Goal: Information Seeking & Learning: Learn about a topic

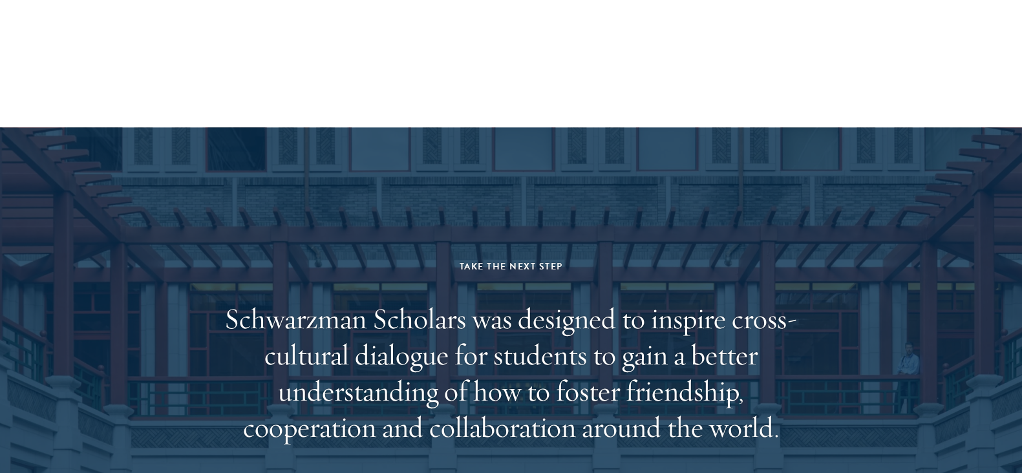
scroll to position [2389, 0]
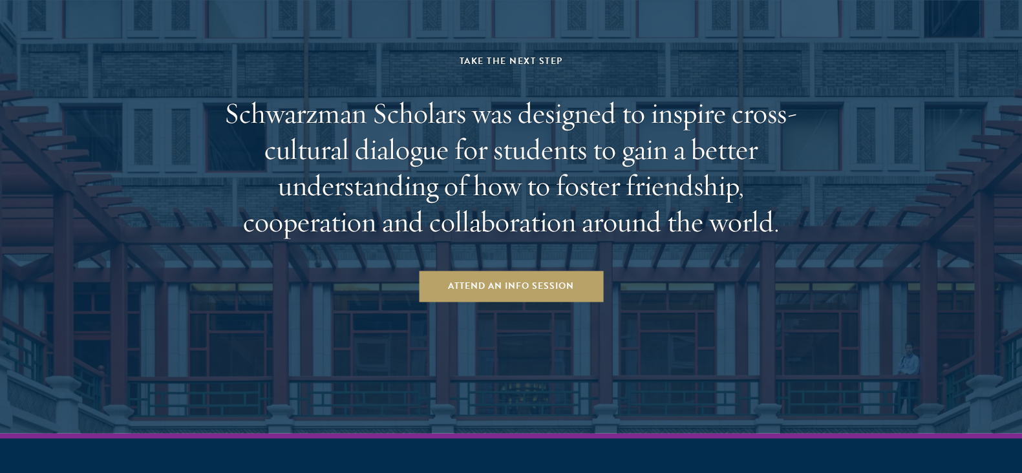
drag, startPoint x: 0, startPoint y: 0, endPoint x: 567, endPoint y: 159, distance: 588.4
click at [567, 159] on h2 "Schwarzman Scholars was designed to inspire cross-cultural dialogue for student…" at bounding box center [511, 167] width 601 height 145
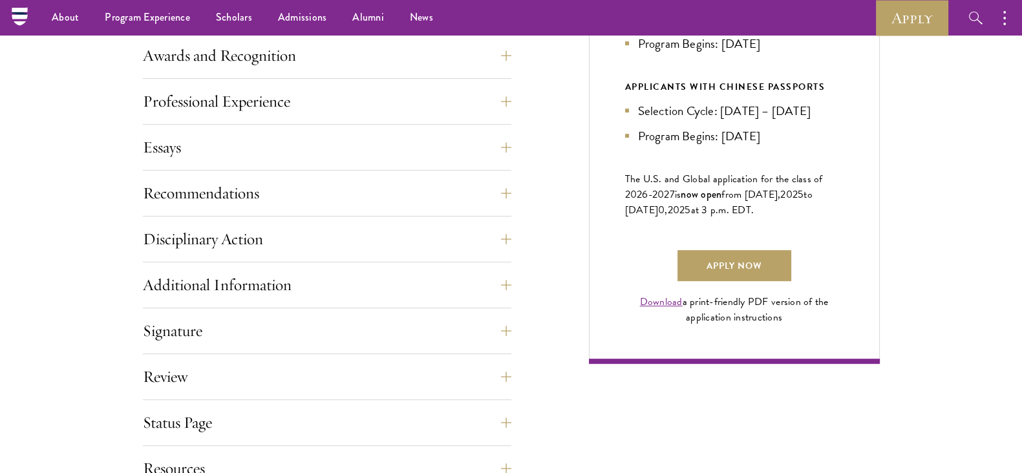
scroll to position [796, 0]
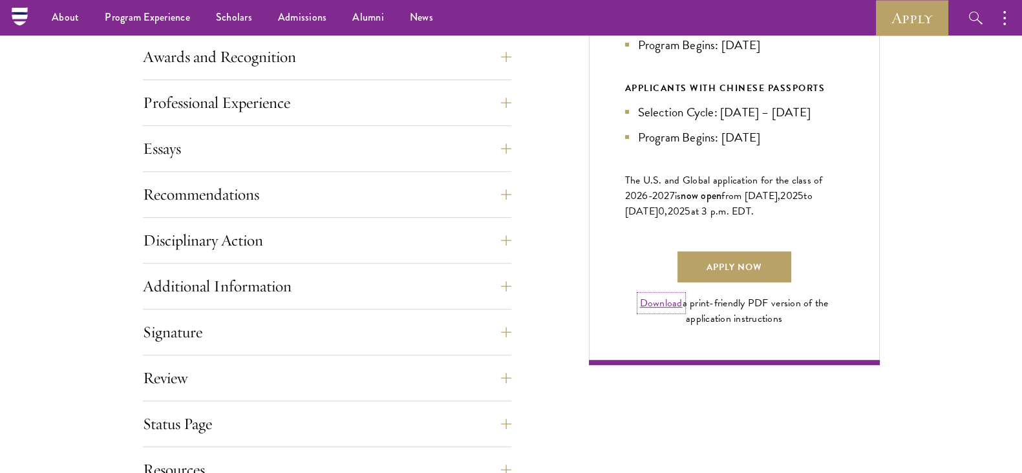
click at [664, 311] on link "Download" at bounding box center [661, 304] width 43 height 16
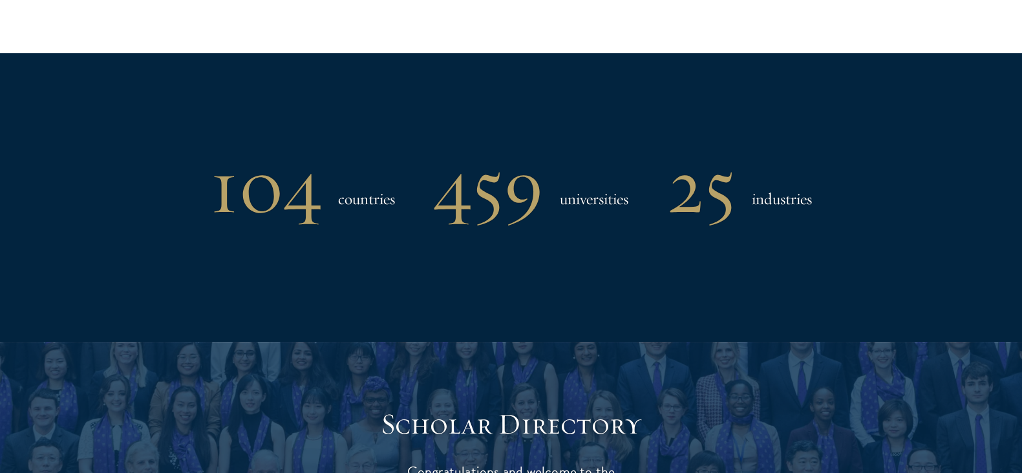
scroll to position [1053, 0]
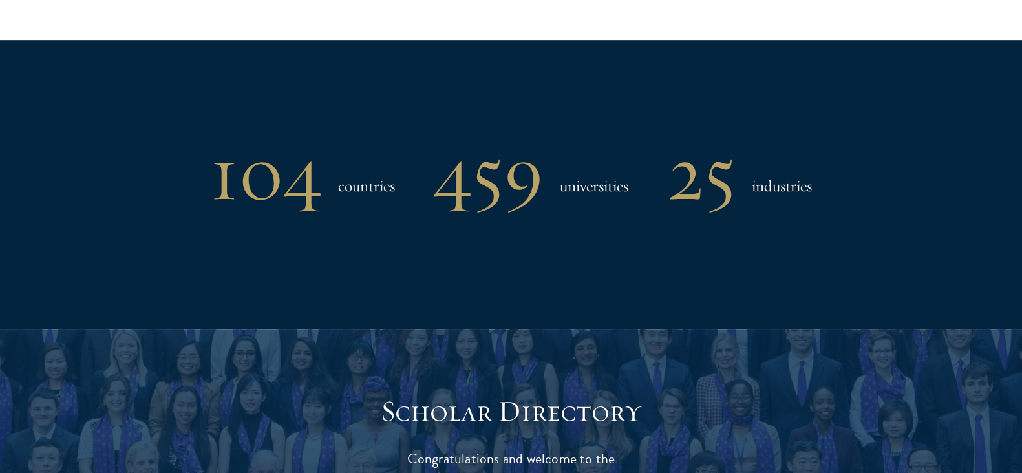
click at [279, 140] on h1 "104" at bounding box center [266, 173] width 112 height 67
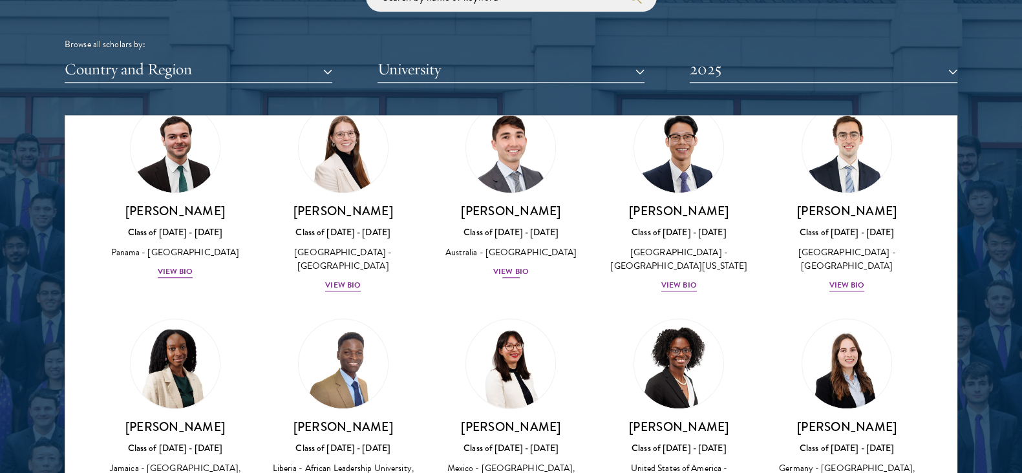
scroll to position [1460, 0]
click at [217, 72] on button "Country and Region" at bounding box center [199, 69] width 268 height 27
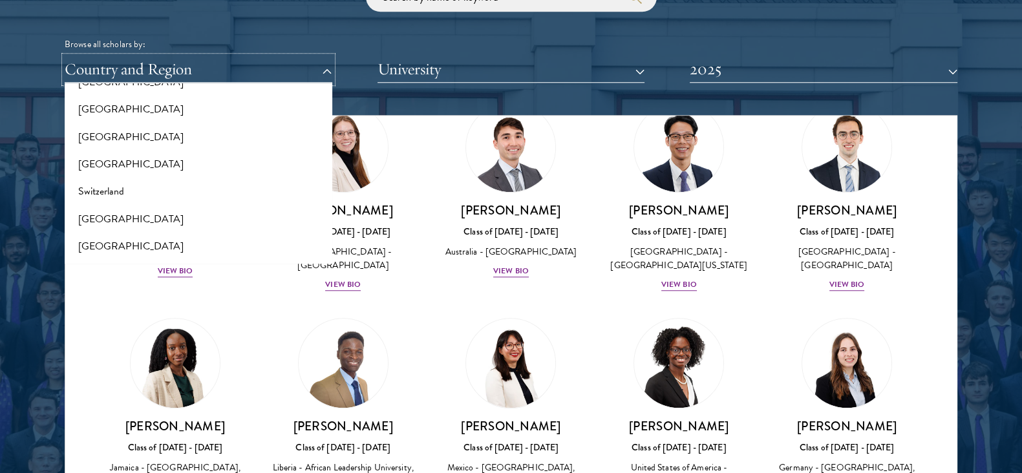
scroll to position [2327, 0]
click at [151, 193] on button "Switzerland" at bounding box center [199, 191] width 260 height 27
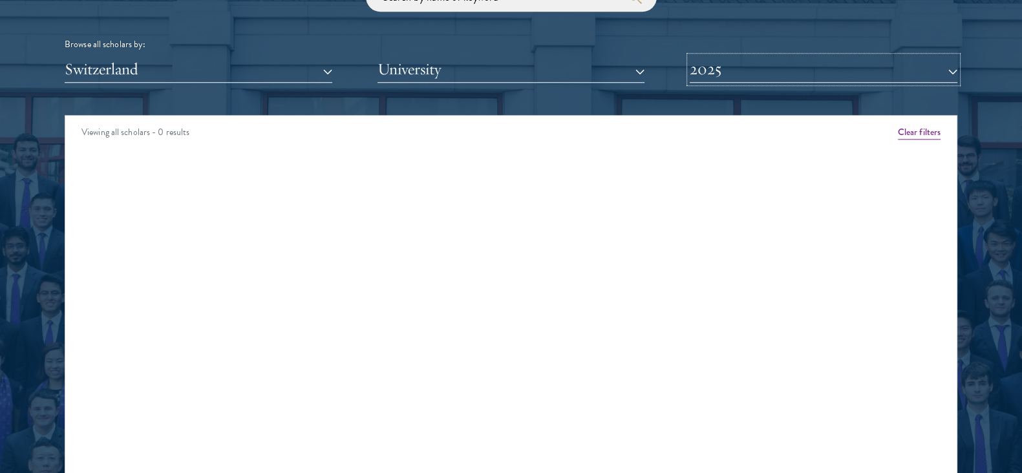
click at [759, 63] on button "2025" at bounding box center [824, 69] width 268 height 27
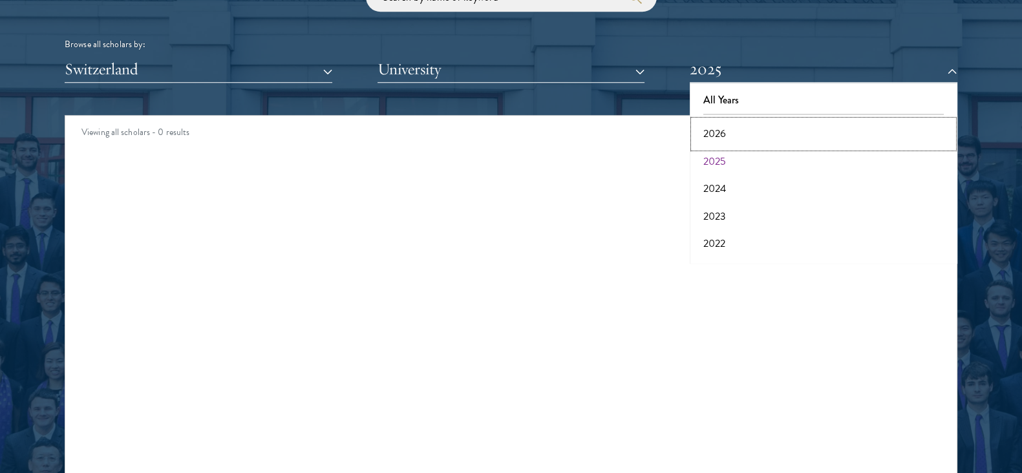
click at [728, 137] on button "2026" at bounding box center [824, 133] width 260 height 27
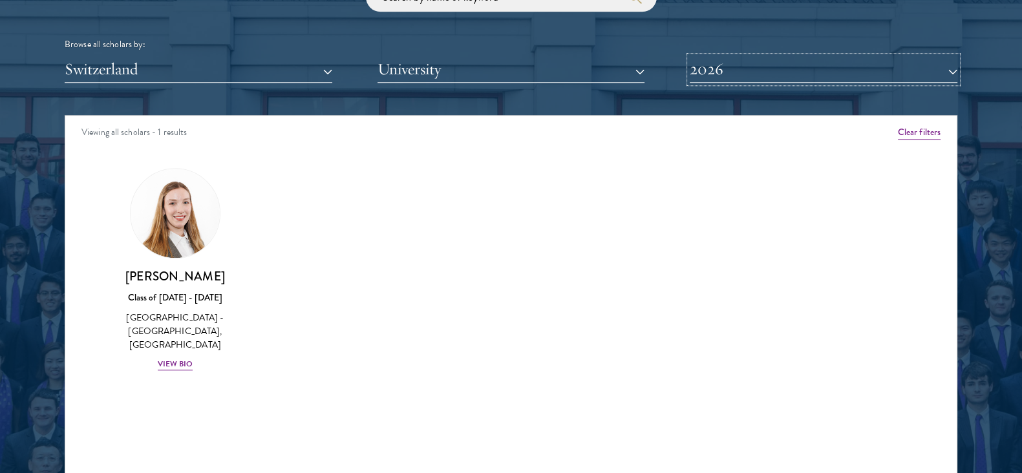
click at [750, 78] on button "2026" at bounding box center [824, 69] width 268 height 27
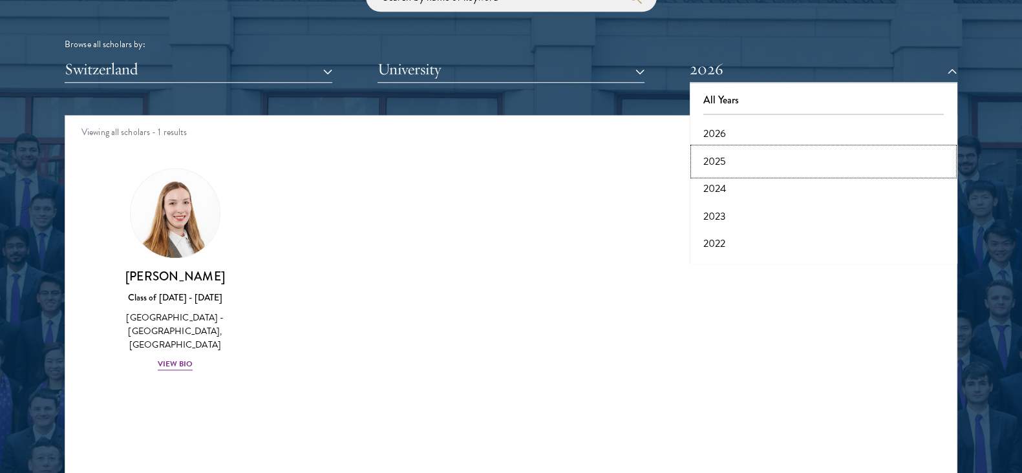
click at [724, 164] on button "2025" at bounding box center [824, 161] width 260 height 27
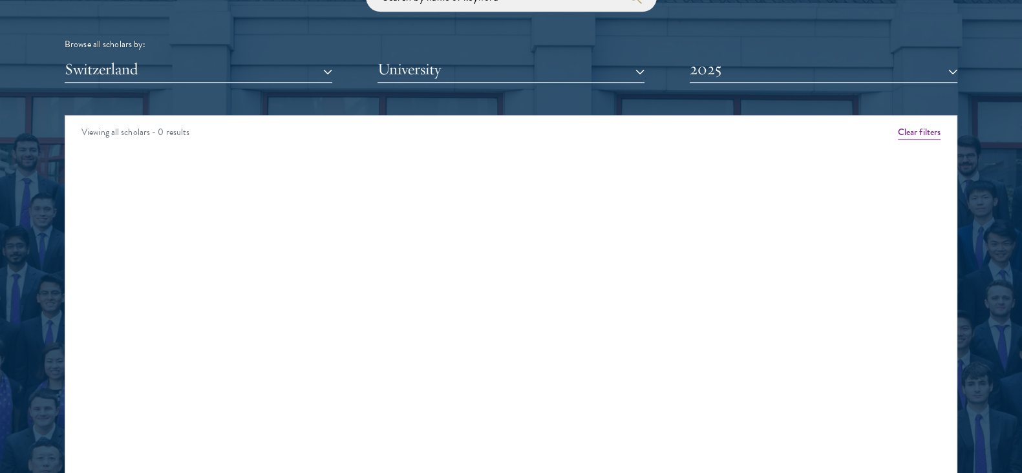
click at [733, 98] on div "Scholar Directory Congratulations and welcome to the Schwarzman Scholars Class …" at bounding box center [511, 174] width 893 height 658
click at [760, 66] on button "2025" at bounding box center [824, 69] width 268 height 27
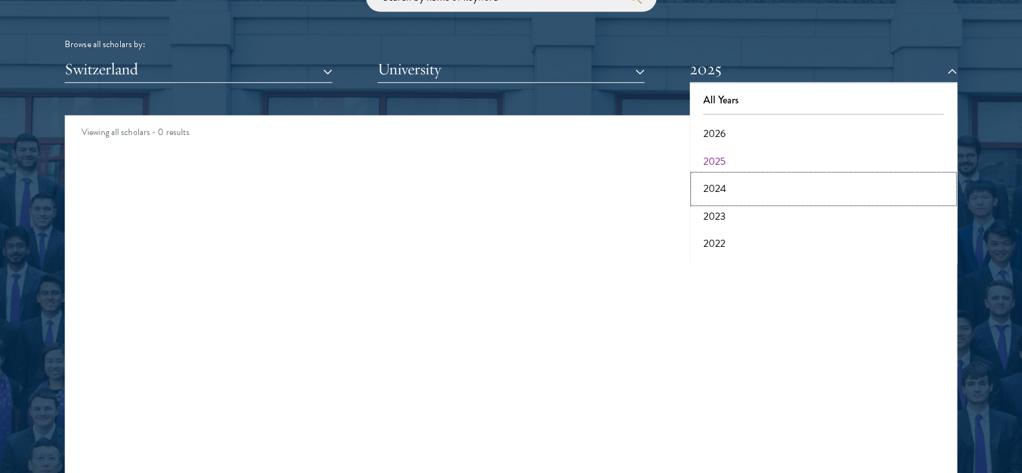
click at [738, 182] on button "2024" at bounding box center [824, 188] width 260 height 27
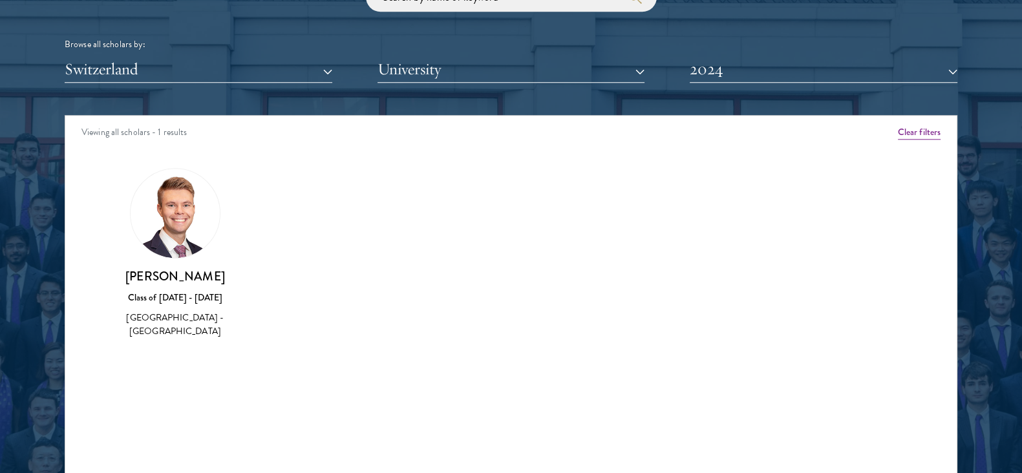
click at [180, 323] on div "[GEOGRAPHIC_DATA] - [GEOGRAPHIC_DATA]" at bounding box center [175, 324] width 142 height 27
click at [180, 238] on img at bounding box center [175, 213] width 89 height 89
click at [180, 317] on div "[GEOGRAPHIC_DATA] - [GEOGRAPHIC_DATA]" at bounding box center [175, 324] width 142 height 27
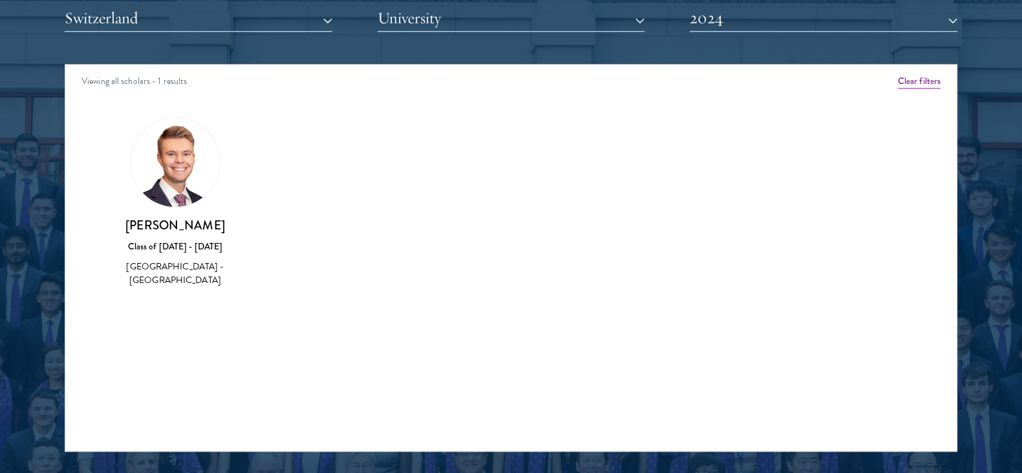
scroll to position [1595, 0]
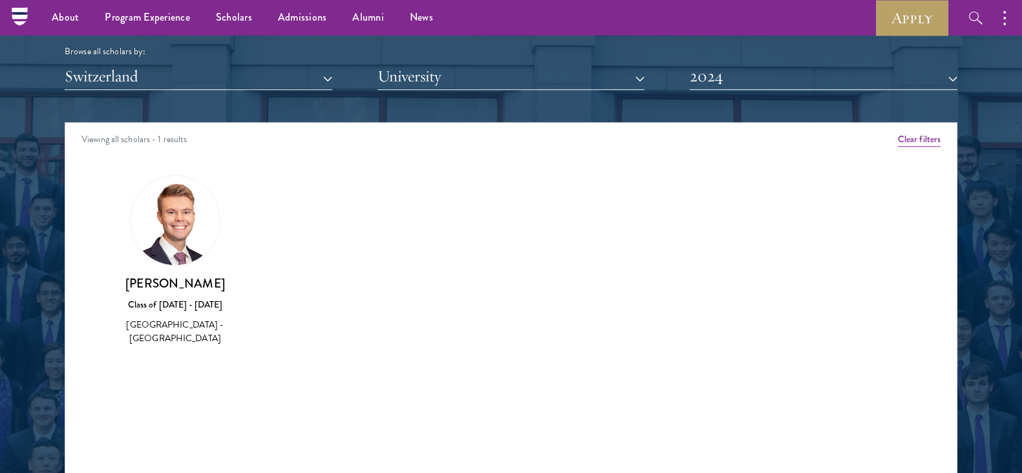
click at [171, 213] on img at bounding box center [175, 220] width 89 height 89
click at [178, 299] on div "Class of [DATE] - [DATE]" at bounding box center [175, 305] width 142 height 14
click at [178, 315] on div "Kay Glaeske Class of 2023 - 2024 Switzerland - Universität St. Gallen" at bounding box center [175, 310] width 142 height 71
click at [186, 254] on img at bounding box center [175, 220] width 89 height 89
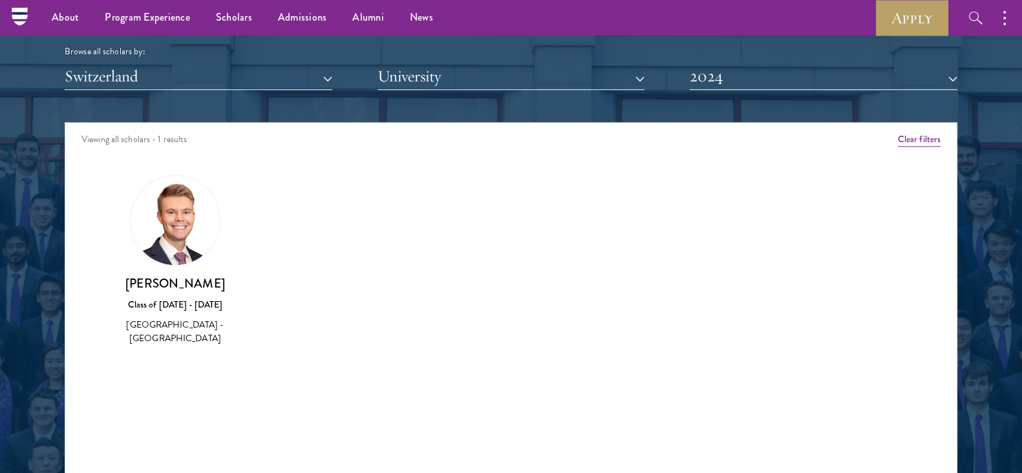
click at [186, 254] on img at bounding box center [175, 220] width 89 height 89
click at [718, 81] on button "2024" at bounding box center [824, 76] width 268 height 27
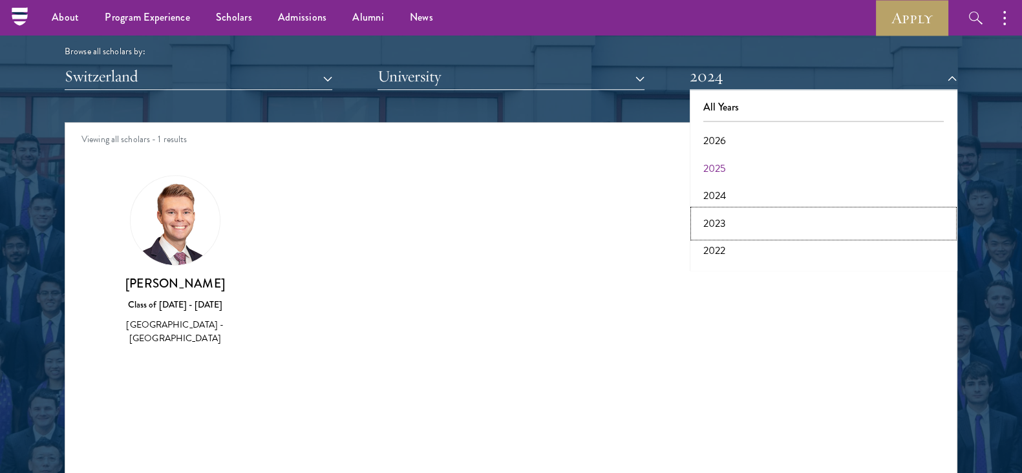
click at [729, 231] on button "2023" at bounding box center [824, 223] width 260 height 27
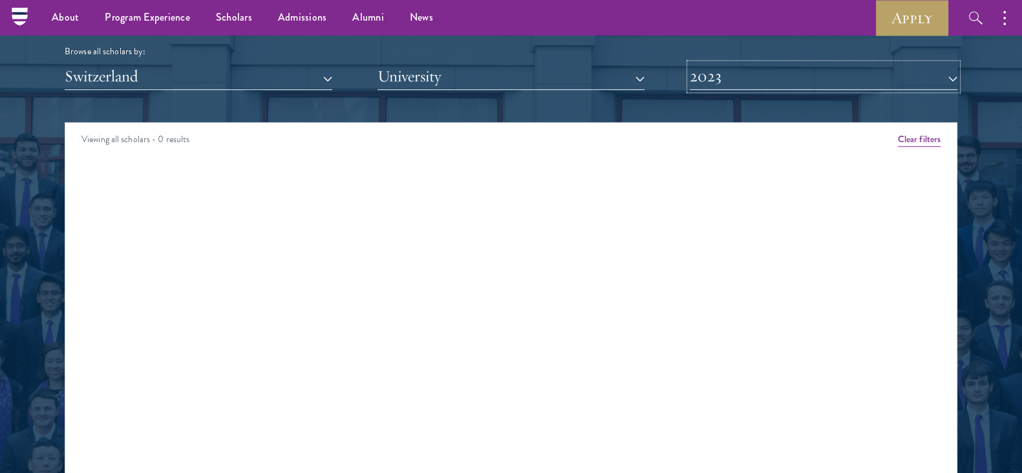
click at [778, 80] on button "2023" at bounding box center [824, 76] width 268 height 27
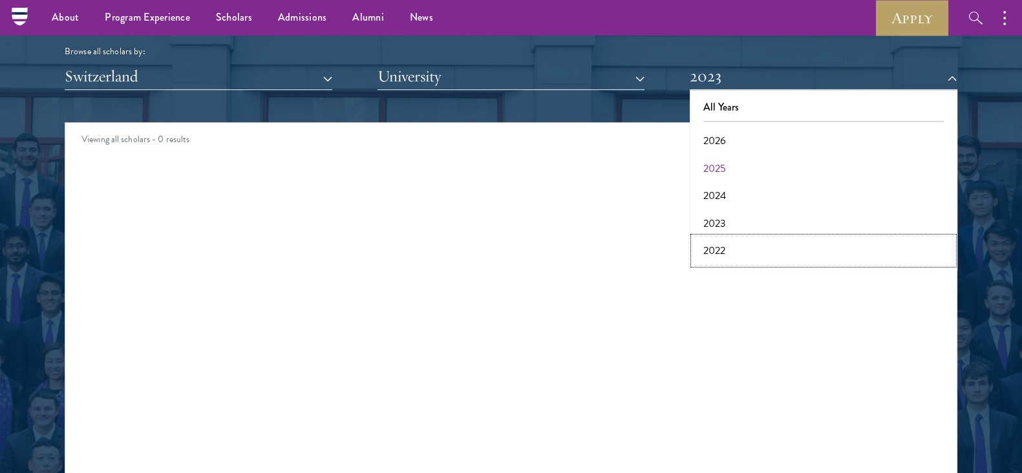
click at [737, 250] on button "2022" at bounding box center [824, 250] width 260 height 27
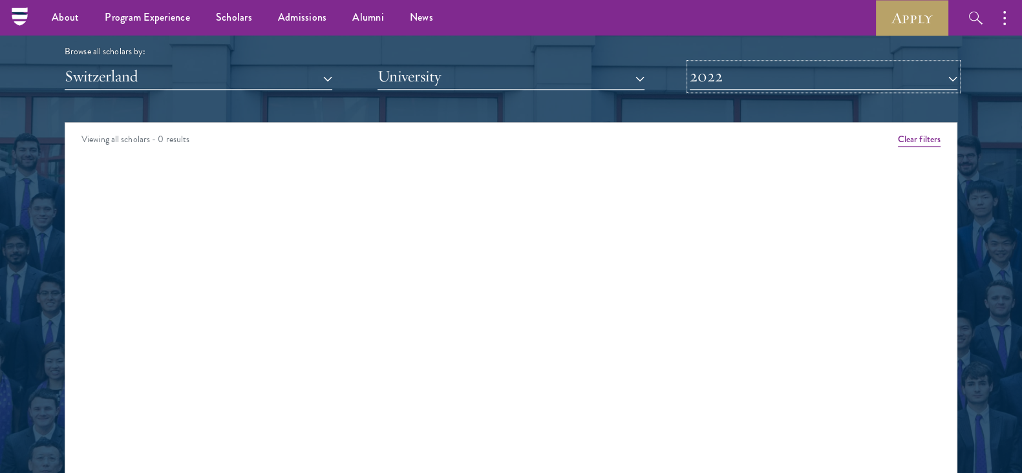
click at [786, 80] on button "2022" at bounding box center [824, 76] width 268 height 27
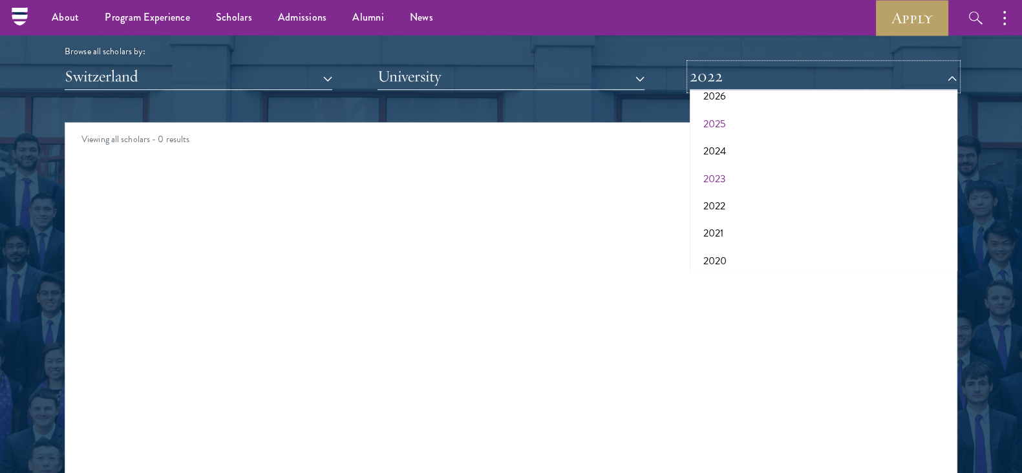
scroll to position [50, 0]
click at [744, 222] on button "2021" at bounding box center [824, 228] width 260 height 27
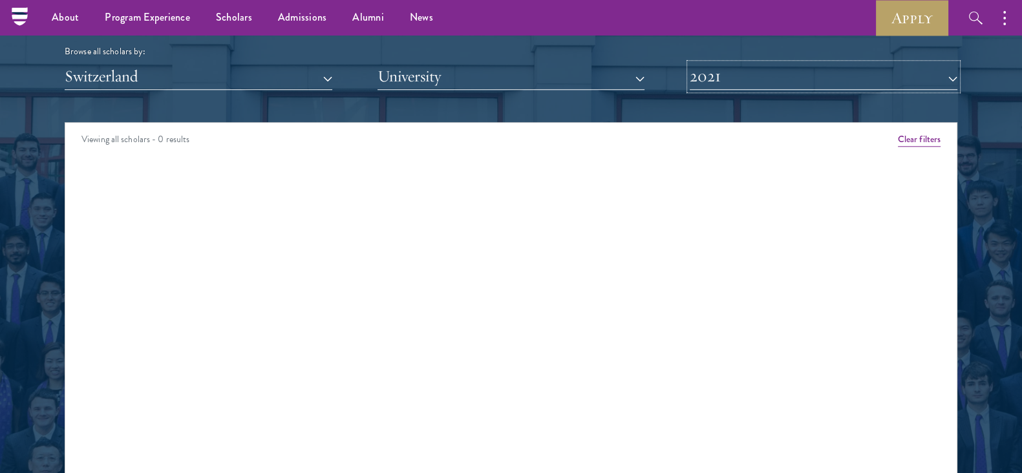
click at [766, 79] on button "2021" at bounding box center [824, 76] width 268 height 27
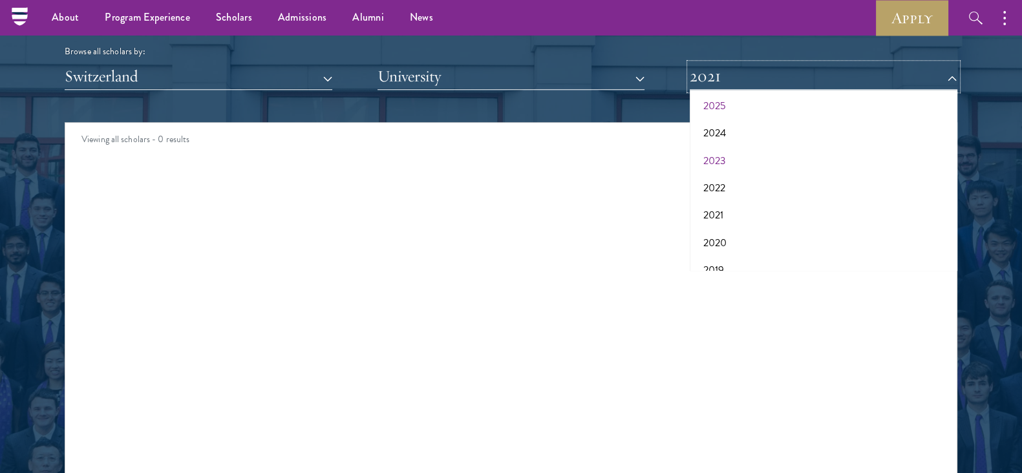
scroll to position [64, 0]
click at [731, 235] on button "2020" at bounding box center [824, 241] width 260 height 27
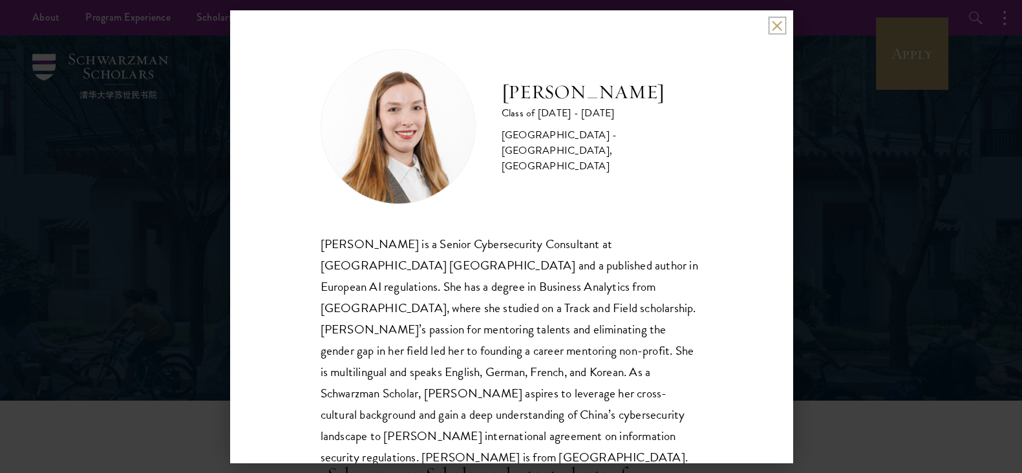
scroll to position [23, 0]
